Goal: Book appointment/travel/reservation

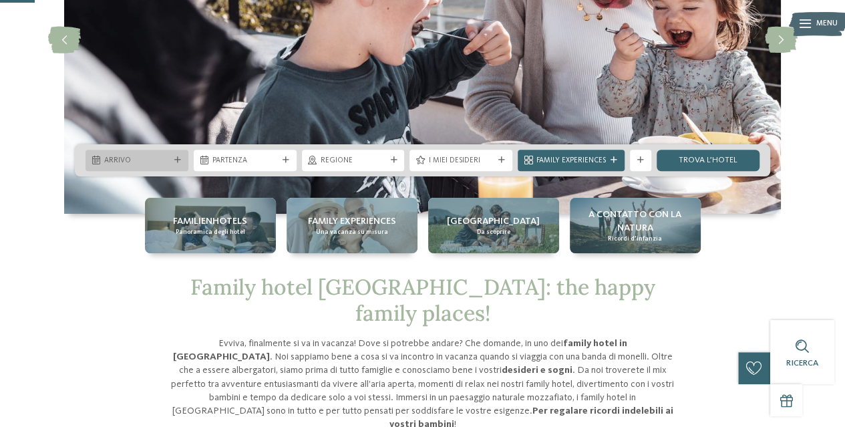
click at [153, 158] on span "Arrivo" at bounding box center [136, 161] width 65 height 11
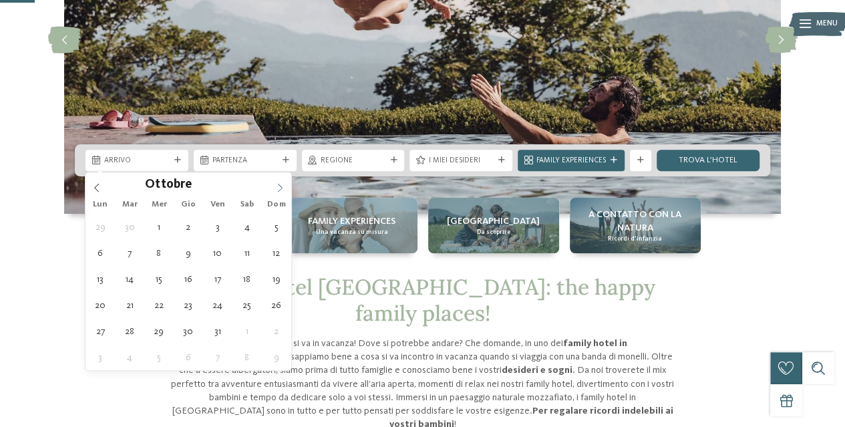
click at [275, 187] on icon at bounding box center [279, 187] width 9 height 9
type div "[DATE]"
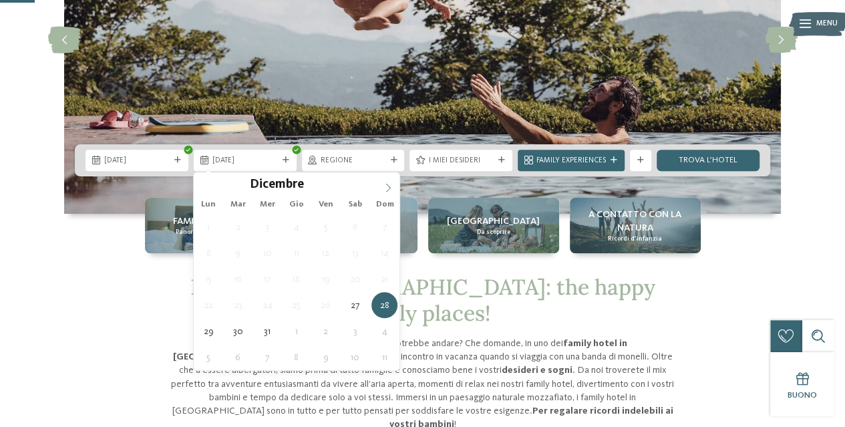
type input "****"
click at [385, 192] on span at bounding box center [388, 183] width 23 height 23
type div "[DATE]"
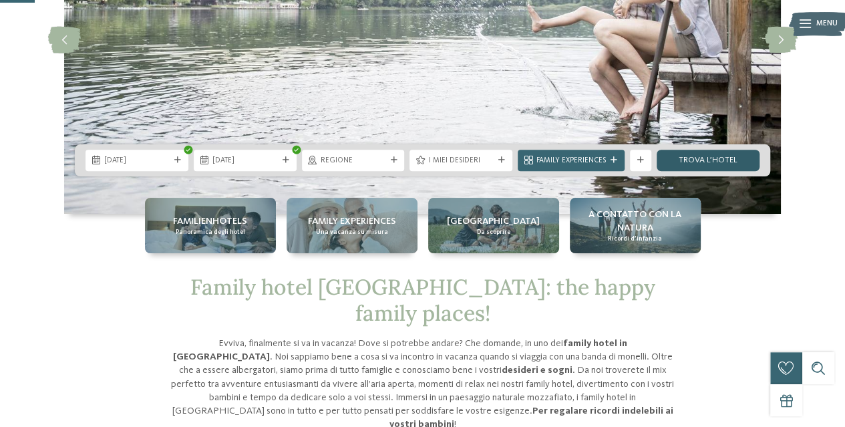
click at [691, 162] on link "trova l’hotel" at bounding box center [707, 160] width 103 height 21
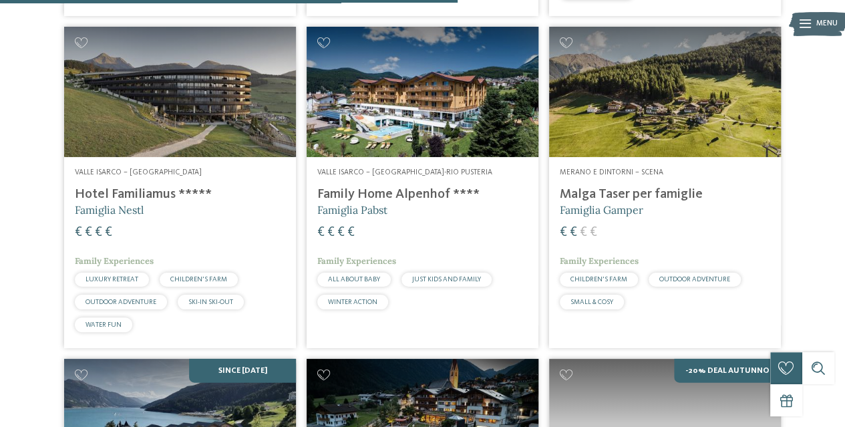
scroll to position [1425, 0]
